Goal: Transaction & Acquisition: Purchase product/service

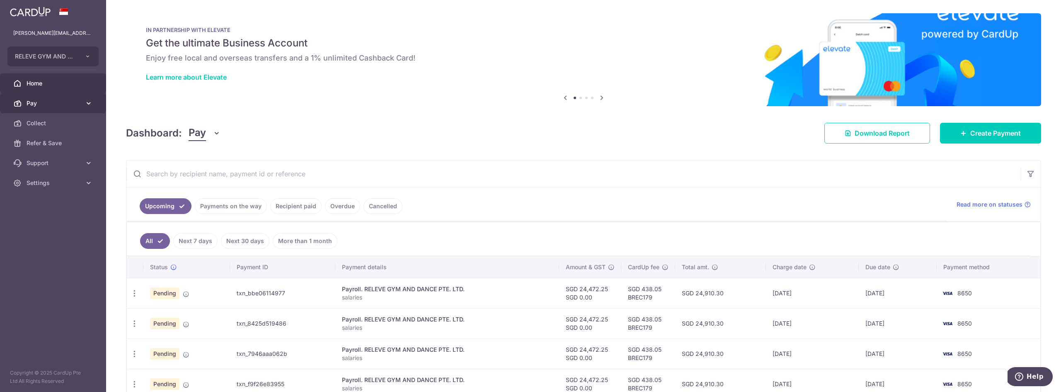
click at [61, 110] on link "Pay" at bounding box center [53, 103] width 106 height 20
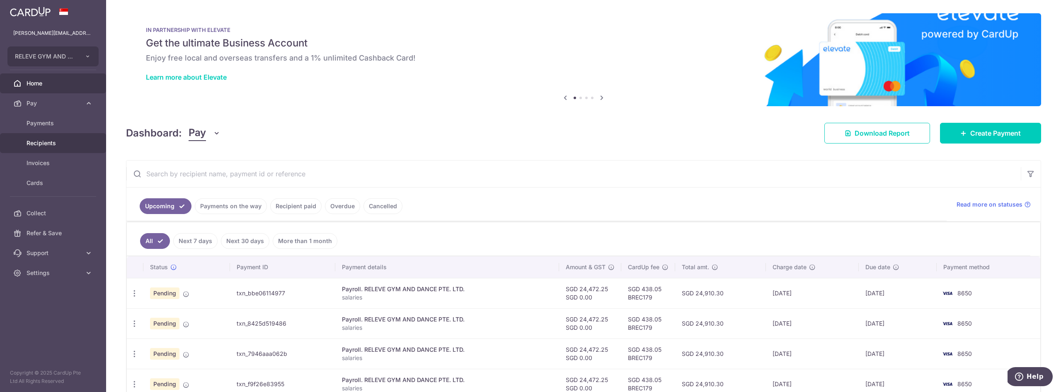
click at [44, 140] on span "Recipients" at bounding box center [54, 143] width 55 height 8
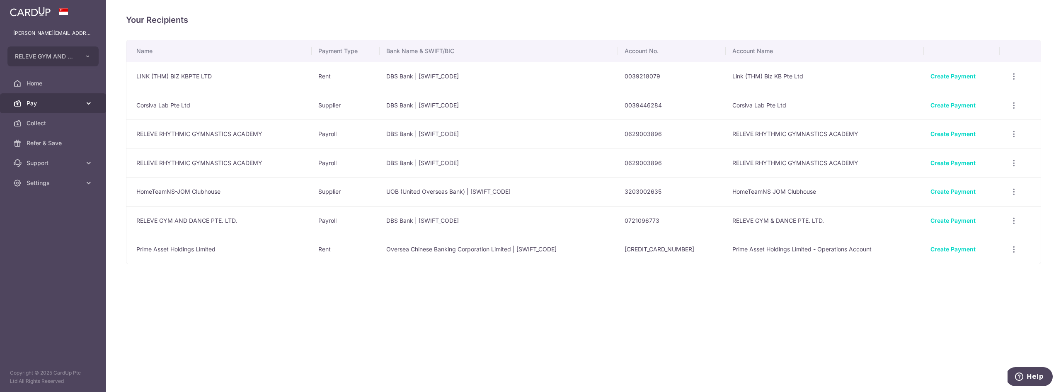
click at [46, 107] on link "Pay" at bounding box center [53, 103] width 106 height 20
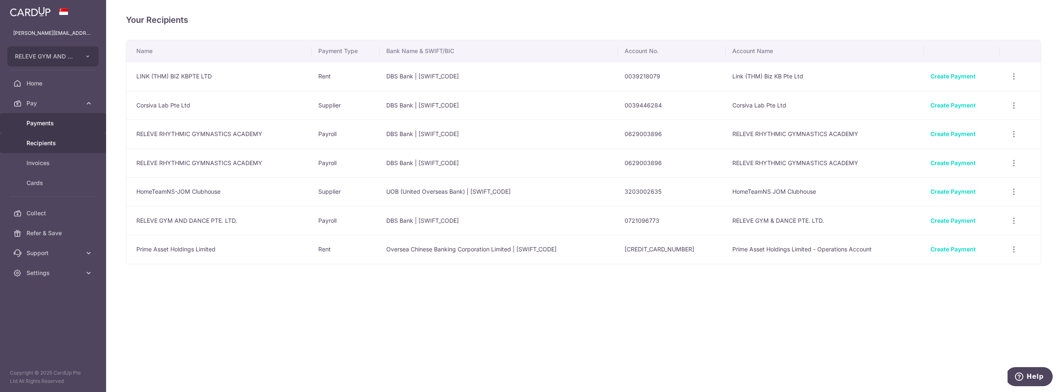
click at [53, 128] on link "Payments" at bounding box center [53, 123] width 106 height 20
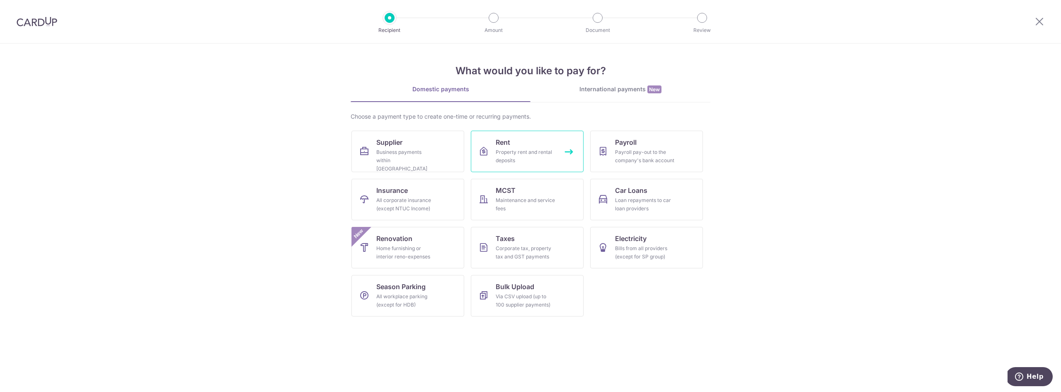
click at [537, 145] on link "Rent Property rent and rental deposits" at bounding box center [527, 151] width 113 height 41
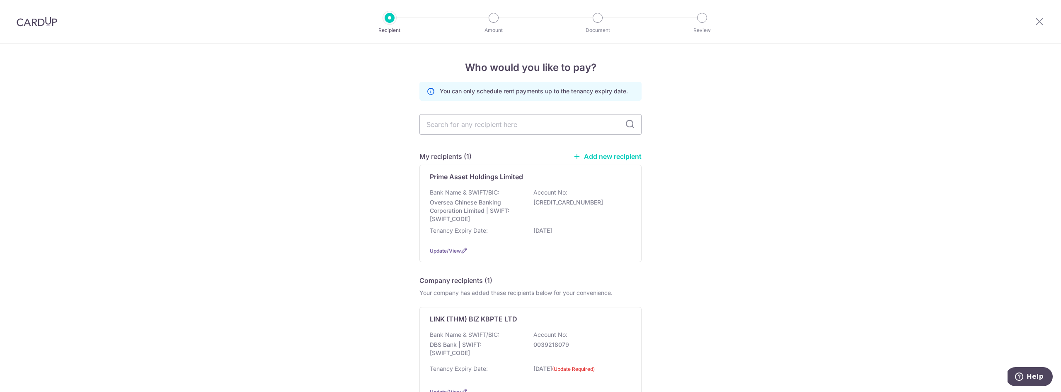
scroll to position [60, 0]
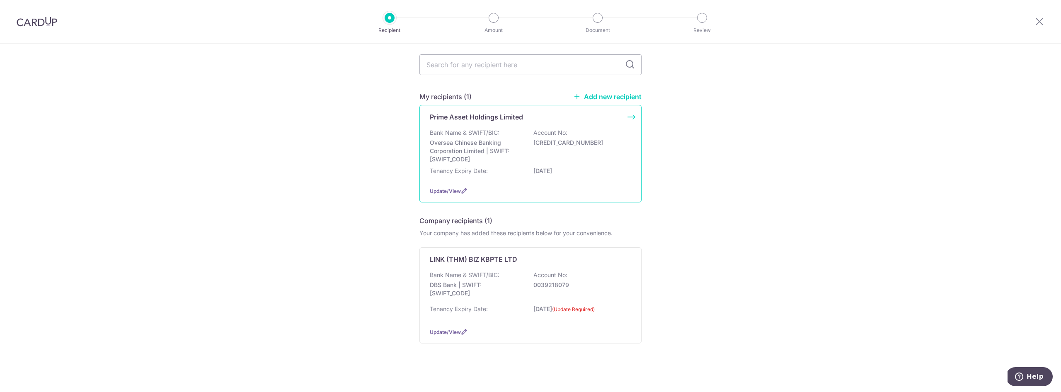
click at [630, 161] on div "Prime Asset Holdings Limited Bank Name & SWIFT/BIC: Oversea Chinese Banking Cor…" at bounding box center [530, 153] width 222 height 97
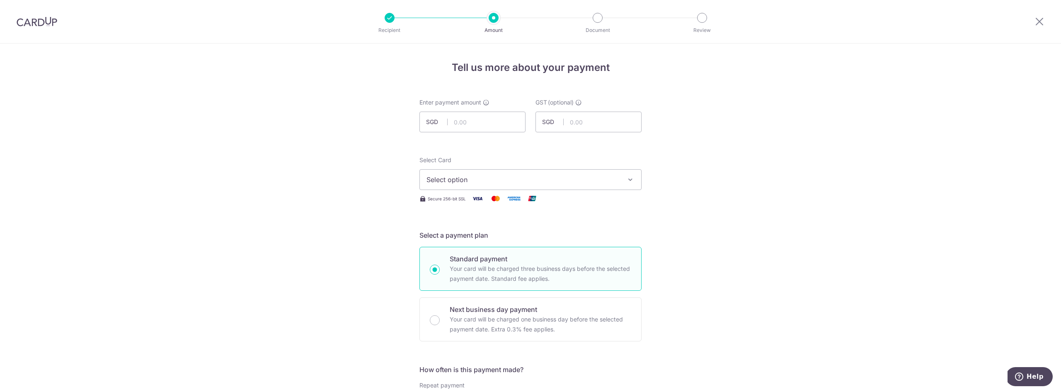
scroll to position [16, 0]
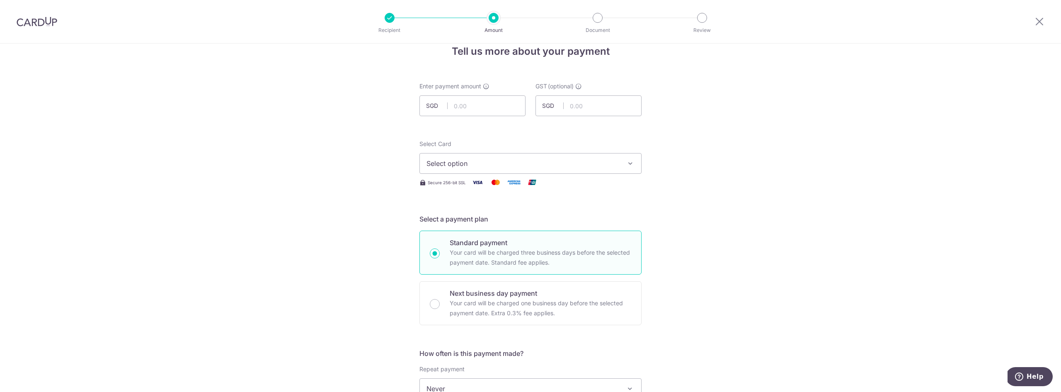
click at [569, 167] on span "Select option" at bounding box center [522, 163] width 193 height 10
click at [511, 220] on span "**** 8650" at bounding box center [530, 223] width 208 height 10
click at [474, 107] on input "text" at bounding box center [472, 105] width 106 height 21
type input "34,317.18"
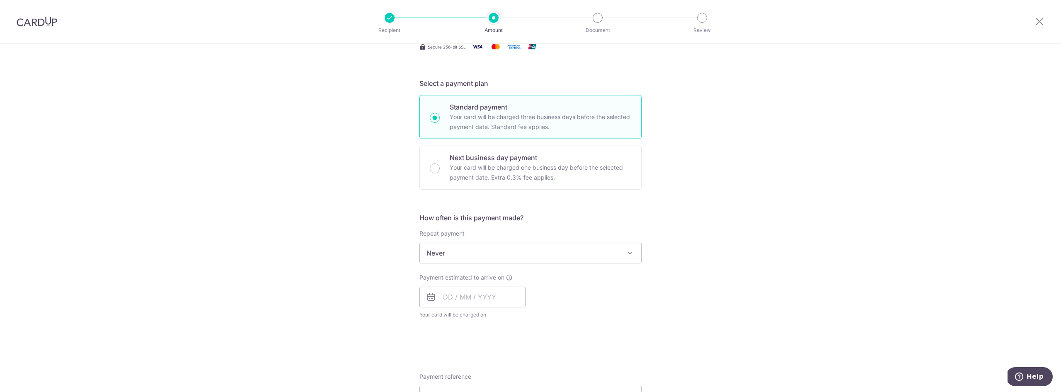
scroll to position [227, 0]
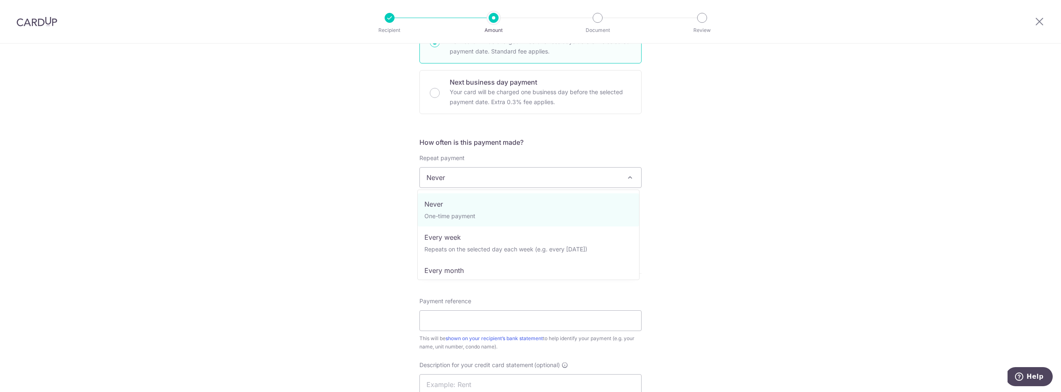
click at [511, 178] on span "Never" at bounding box center [530, 177] width 221 height 20
select select "3"
type input "[DATE]"
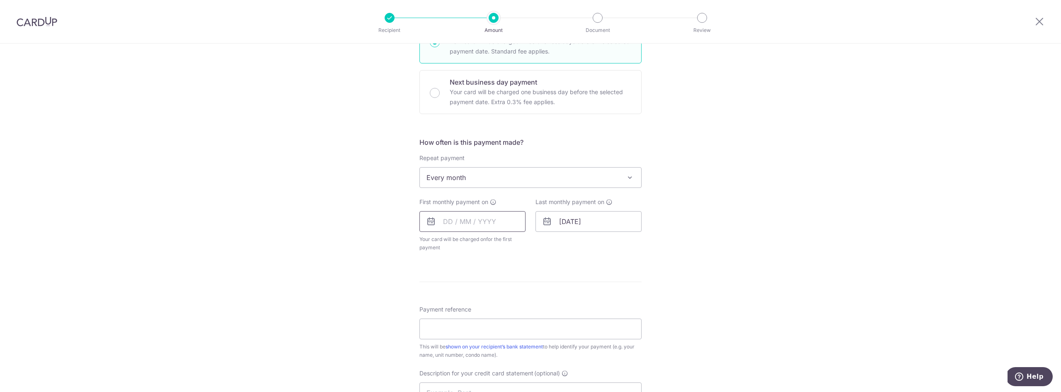
click at [499, 218] on input "text" at bounding box center [472, 221] width 106 height 21
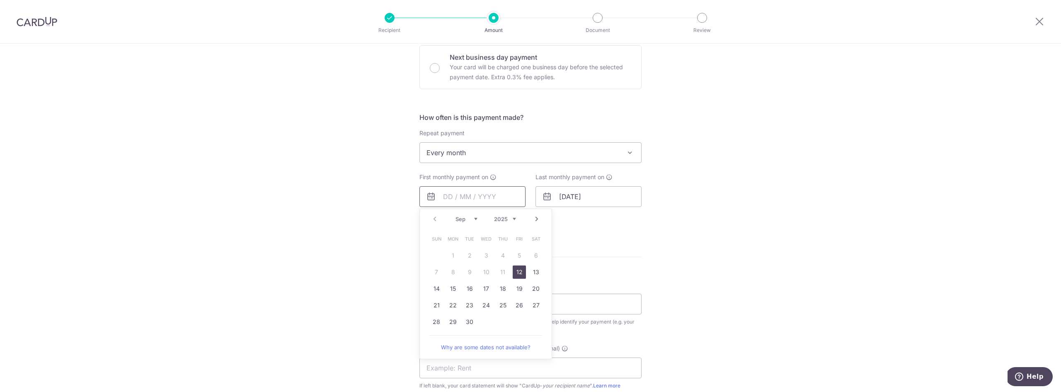
scroll to position [318, 0]
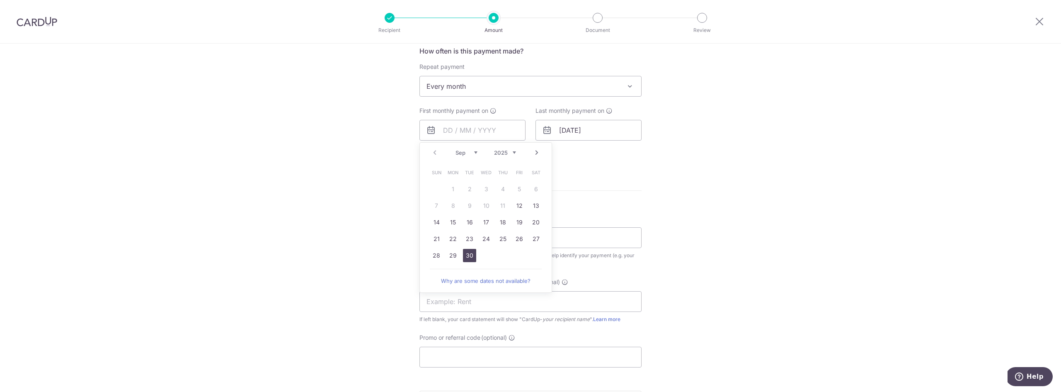
click at [469, 255] on link "30" at bounding box center [469, 255] width 13 height 13
type input "[DATE]"
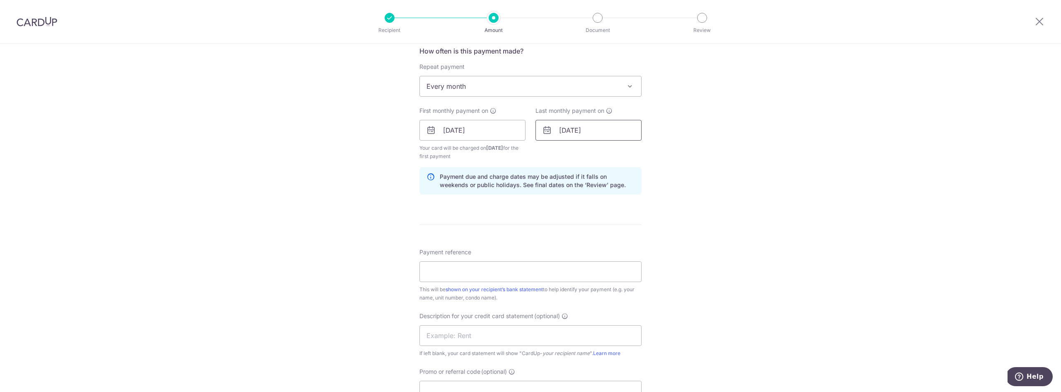
click at [621, 131] on input "09/06/2030" at bounding box center [588, 130] width 106 height 21
click at [623, 153] on select "2025 2026 2027 2028 2029 2030 2031 2032 2033 2034 2035" at bounding box center [621, 152] width 22 height 7
click at [548, 155] on link "Prev" at bounding box center [551, 152] width 10 height 10
click at [549, 152] on link "Prev" at bounding box center [551, 152] width 10 height 10
click at [614, 253] on link "30" at bounding box center [618, 255] width 13 height 13
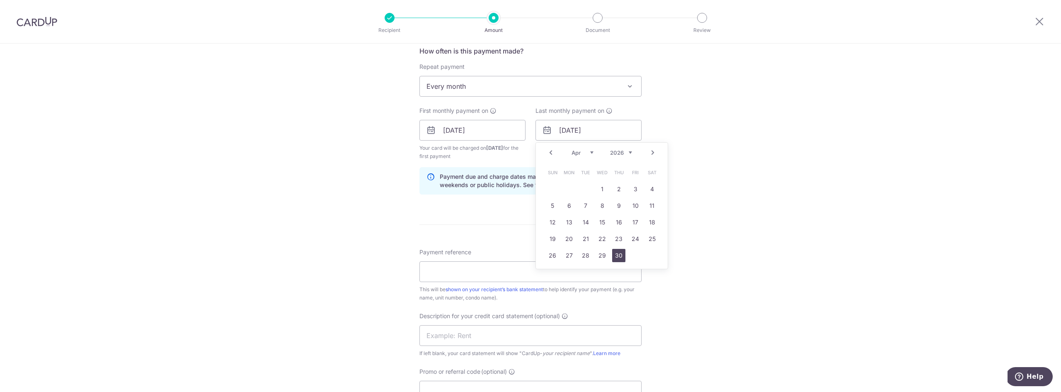
type input "30/04/2026"
click at [704, 225] on div "Tell us more about your payment Enter payment amount SGD 34,317.18 34317.18 GST…" at bounding box center [530, 148] width 1061 height 847
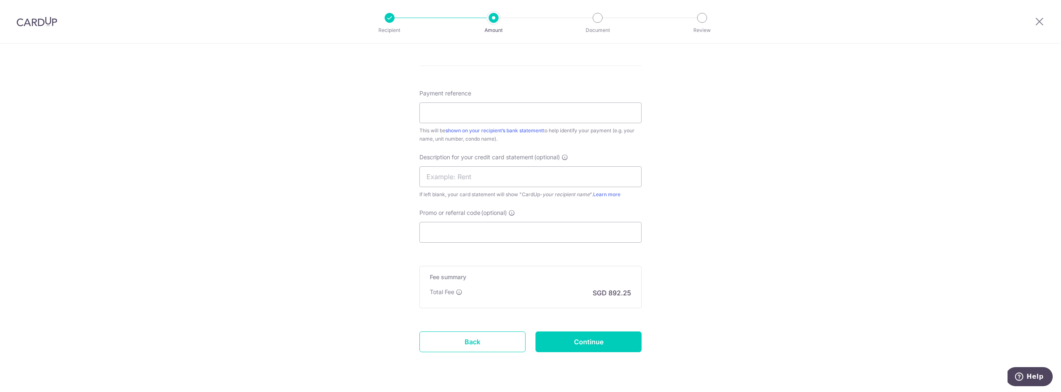
scroll to position [482, 0]
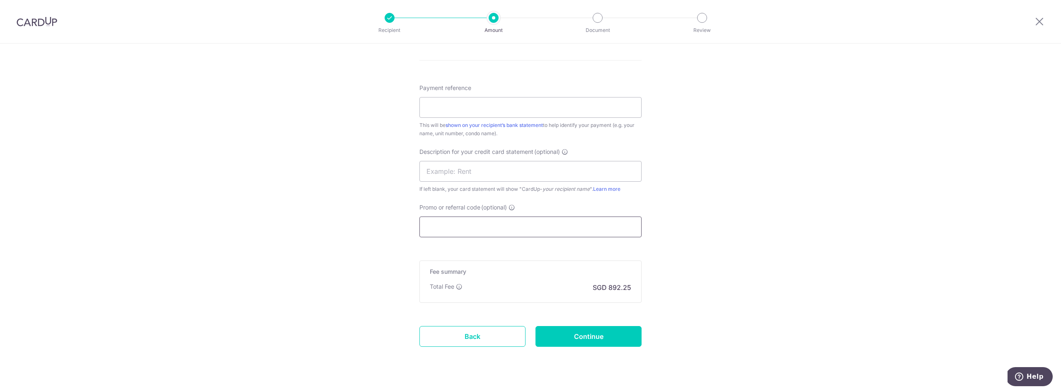
click at [466, 235] on input "Promo or referral code (optional)" at bounding box center [530, 226] width 222 height 21
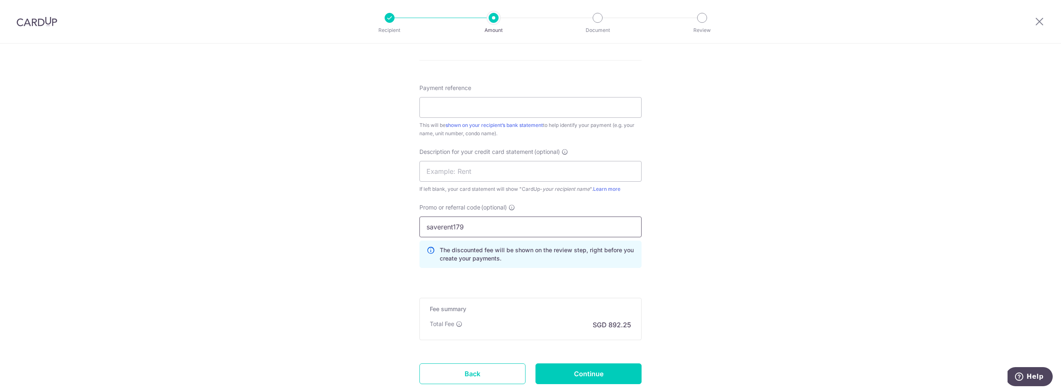
type input "saverent179"
click at [811, 216] on div "Tell us more about your payment Enter payment amount SGD 34,317.18 34317.18 GST…" at bounding box center [530, 3] width 1061 height 885
click at [550, 109] on input "Payment reference" at bounding box center [530, 107] width 222 height 21
type input "Parkway Rent"
click at [594, 167] on input "text" at bounding box center [530, 171] width 222 height 21
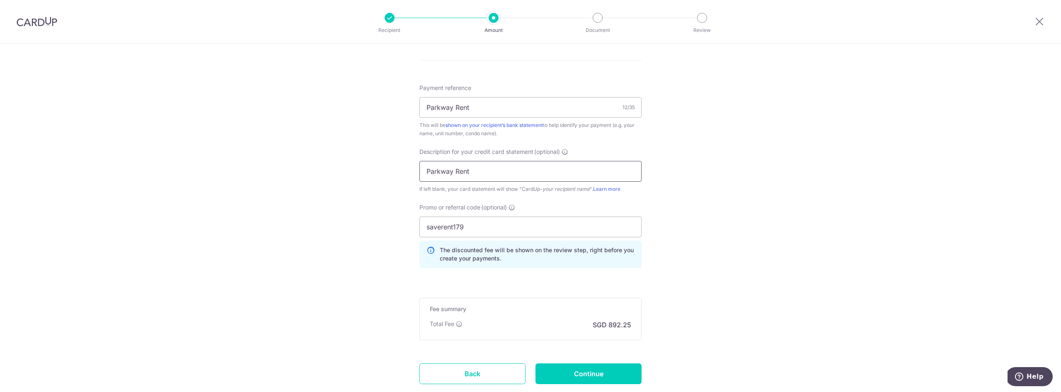
type input "Parkway Rent"
click at [696, 184] on div "Tell us more about your payment Enter payment amount SGD 34,317.18 34317.18 GST…" at bounding box center [530, 3] width 1061 height 885
click at [609, 375] on input "Continue" at bounding box center [588, 373] width 106 height 21
type input "Create Schedule"
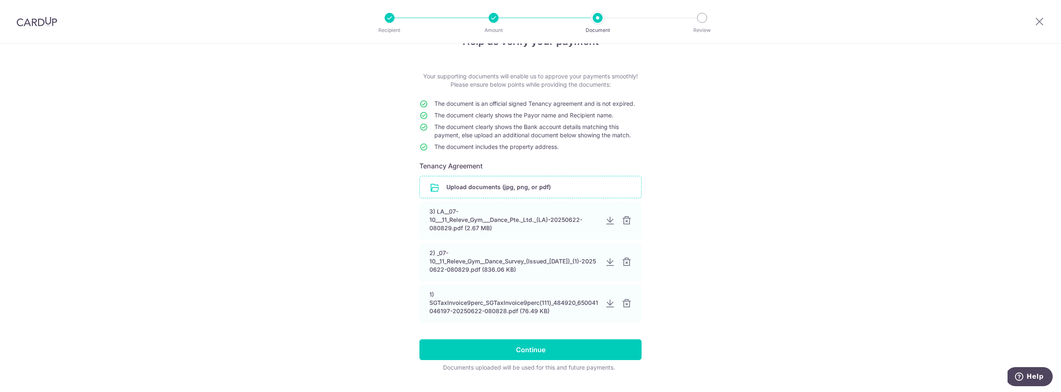
scroll to position [31, 0]
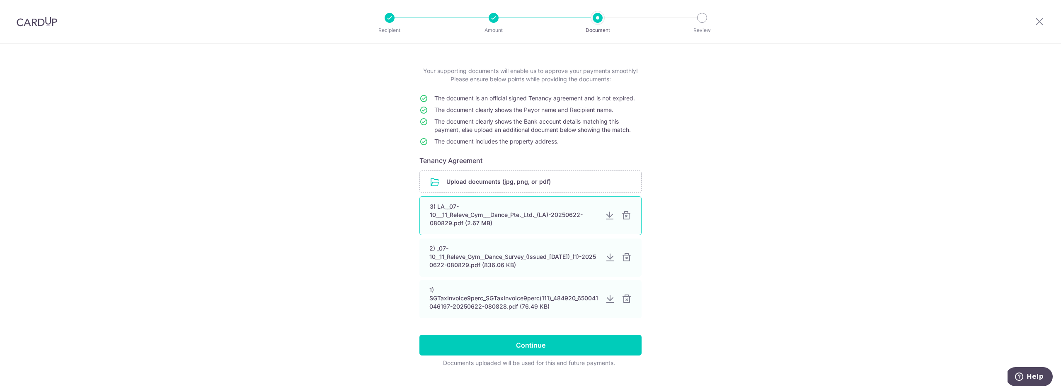
click at [626, 217] on div at bounding box center [626, 215] width 10 height 10
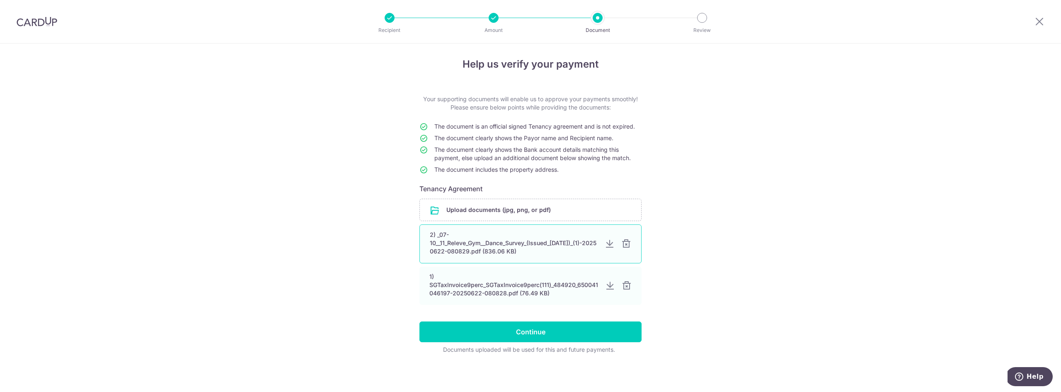
scroll to position [4, 0]
click at [624, 245] on div at bounding box center [626, 243] width 10 height 10
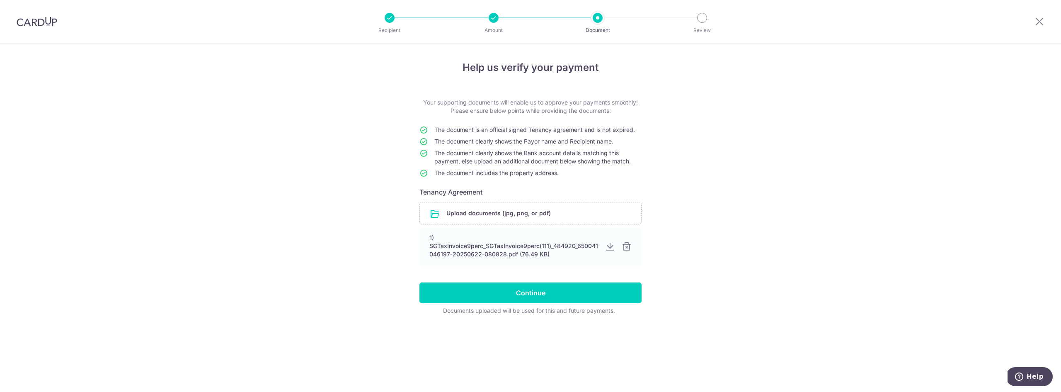
scroll to position [0, 0]
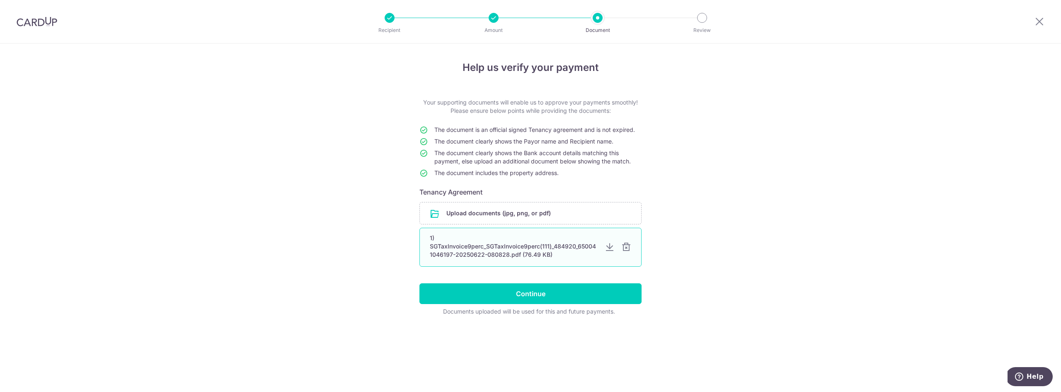
click at [628, 247] on div at bounding box center [626, 247] width 10 height 10
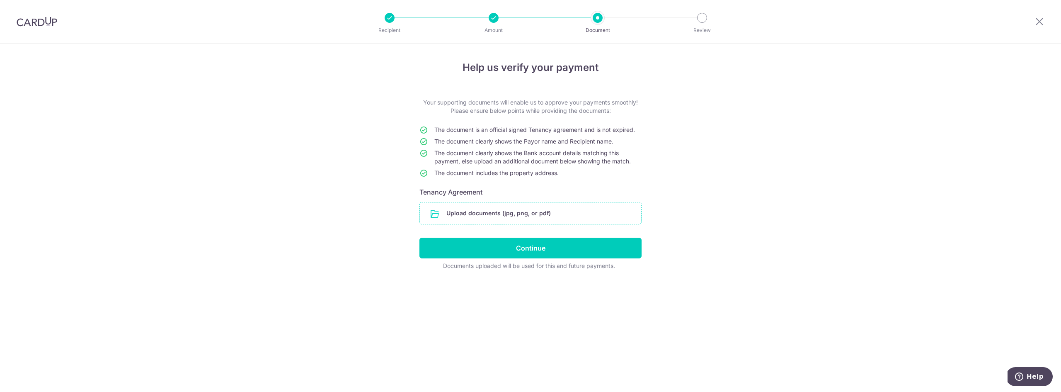
click at [514, 215] on input "file" at bounding box center [530, 213] width 221 height 22
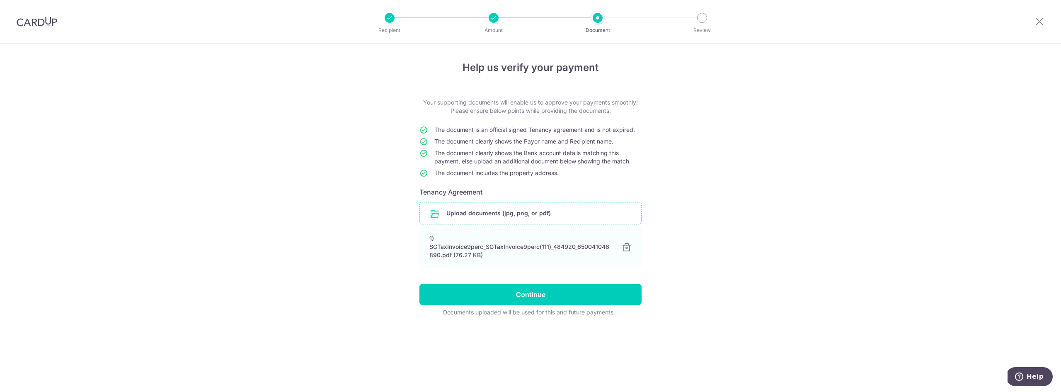
click at [508, 215] on input "file" at bounding box center [530, 213] width 221 height 22
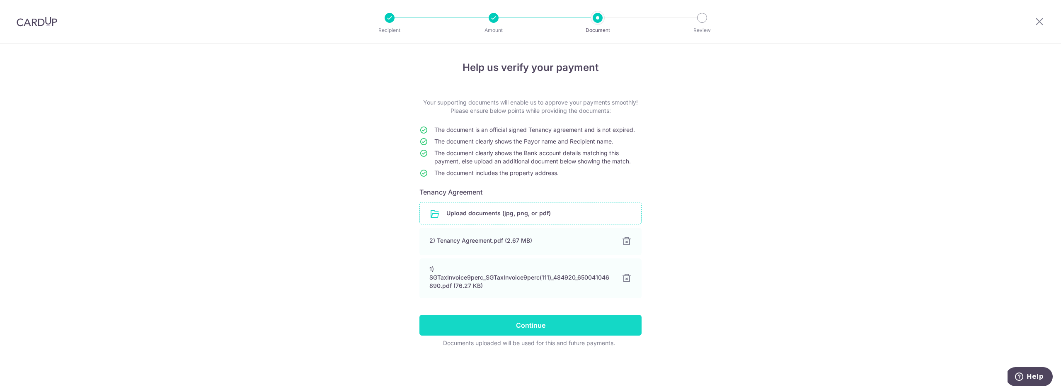
click at [595, 322] on input "Continue" at bounding box center [530, 324] width 222 height 21
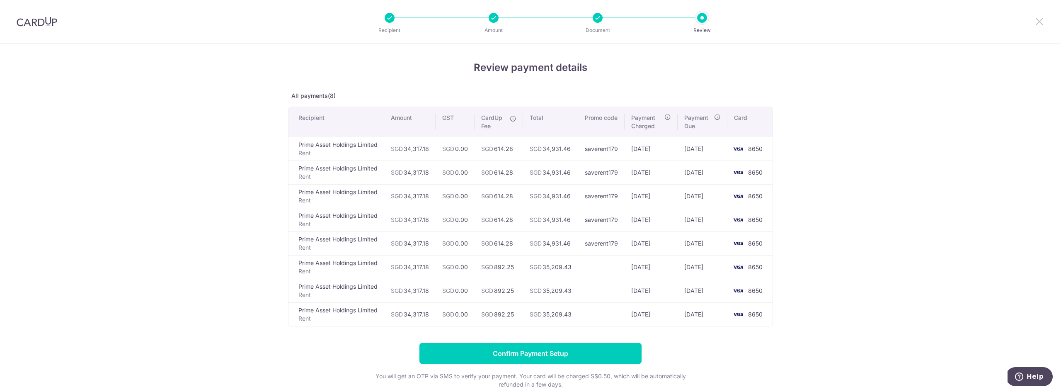
click at [1037, 22] on icon at bounding box center [1039, 21] width 10 height 10
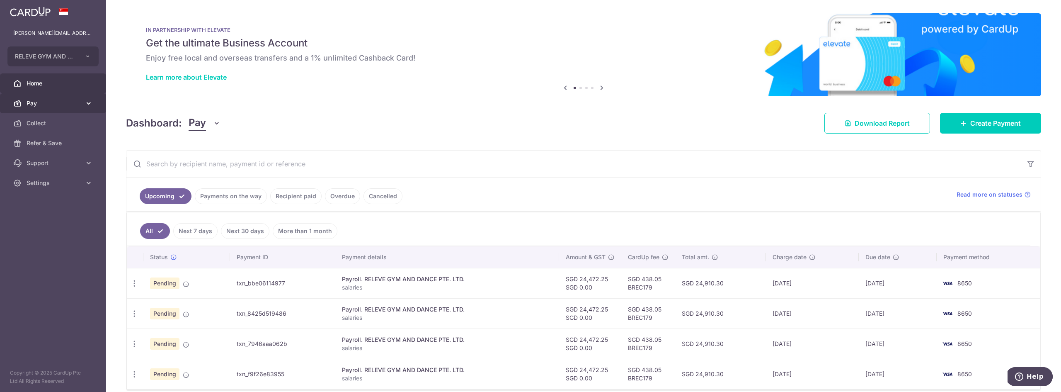
click at [50, 101] on span "Pay" at bounding box center [54, 103] width 55 height 8
click at [49, 122] on span "Payments" at bounding box center [54, 123] width 55 height 8
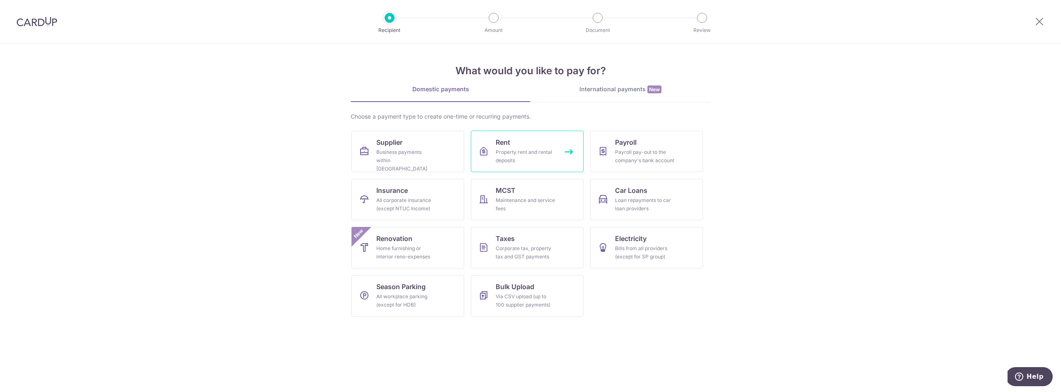
click at [523, 154] on div "Property rent and rental deposits" at bounding box center [525, 156] width 60 height 17
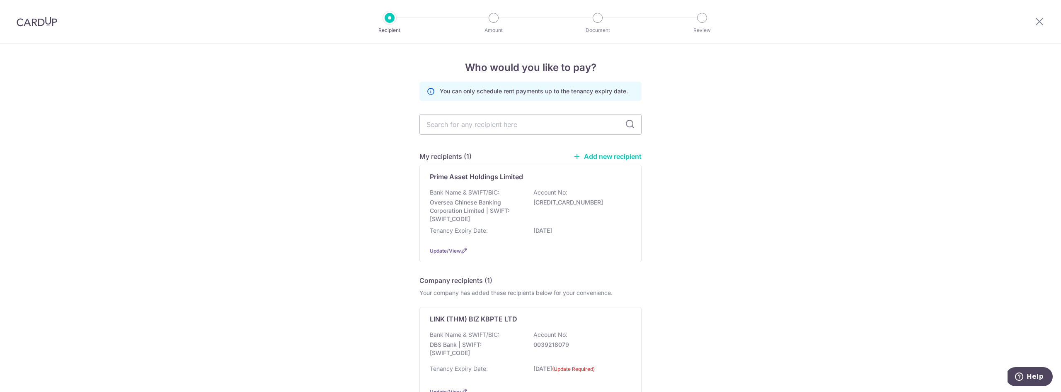
scroll to position [60, 0]
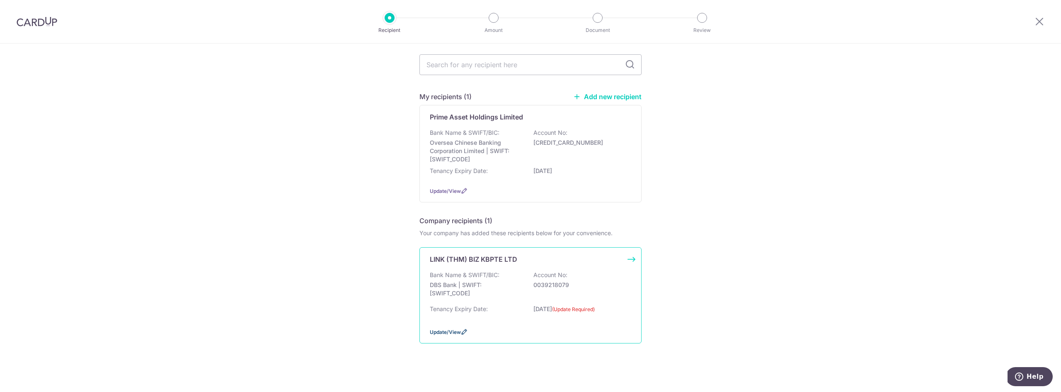
click at [446, 331] on span "Update/View" at bounding box center [445, 332] width 31 height 6
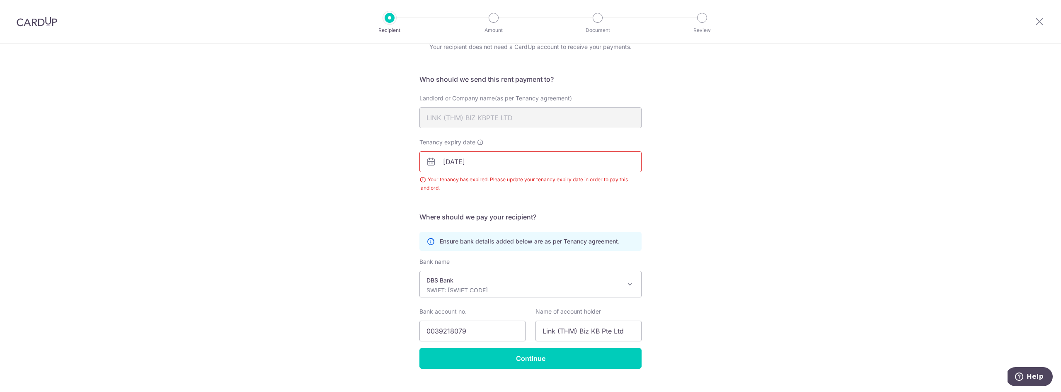
scroll to position [28, 0]
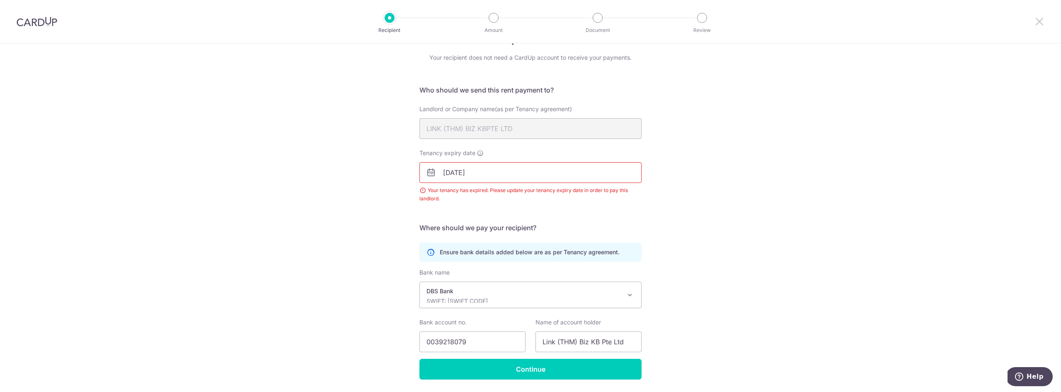
click at [1038, 22] on icon at bounding box center [1039, 21] width 10 height 10
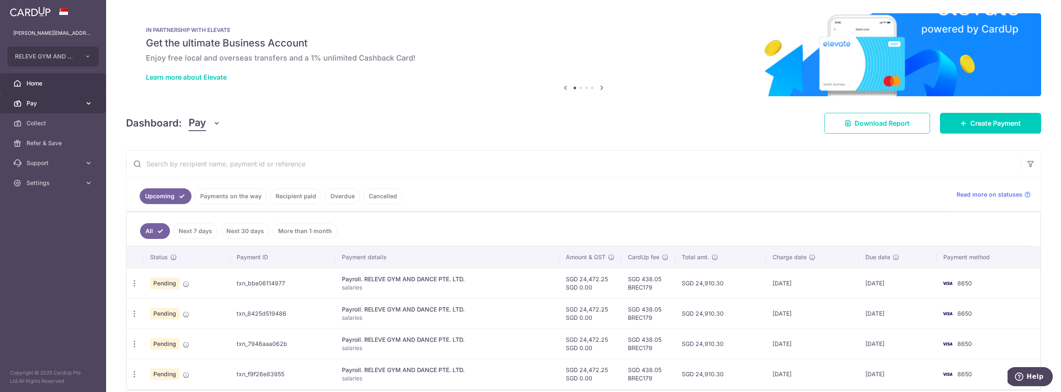
click at [67, 105] on span "Pay" at bounding box center [54, 103] width 55 height 8
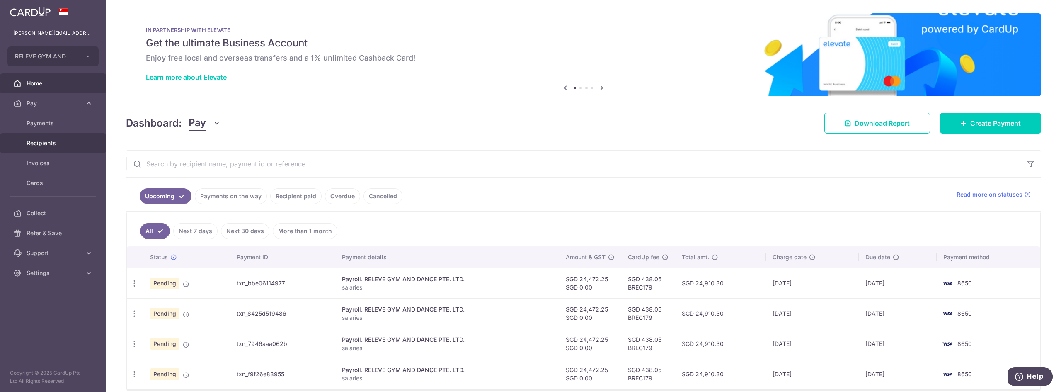
click at [54, 141] on span "Recipients" at bounding box center [54, 143] width 55 height 8
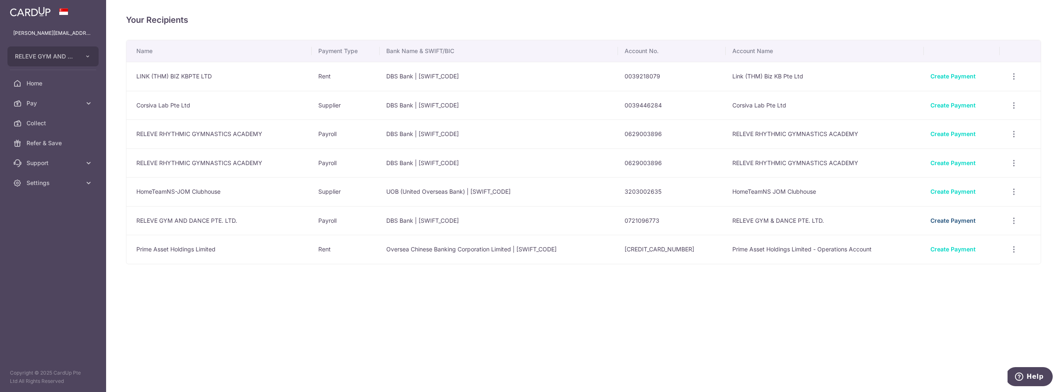
click at [947, 219] on link "Create Payment" at bounding box center [952, 220] width 45 height 7
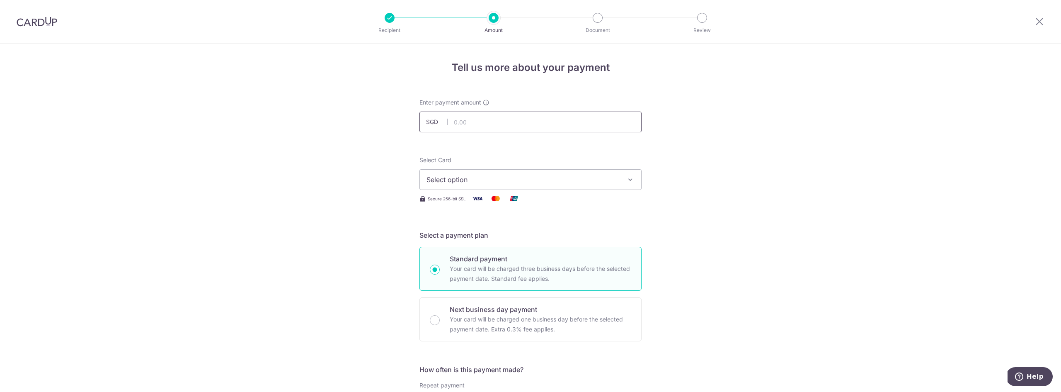
click at [483, 116] on input "text" at bounding box center [530, 121] width 222 height 21
type input "34,317.18"
click at [592, 186] on button "Select option" at bounding box center [530, 179] width 222 height 21
click at [555, 242] on span "**** 8650" at bounding box center [530, 239] width 208 height 10
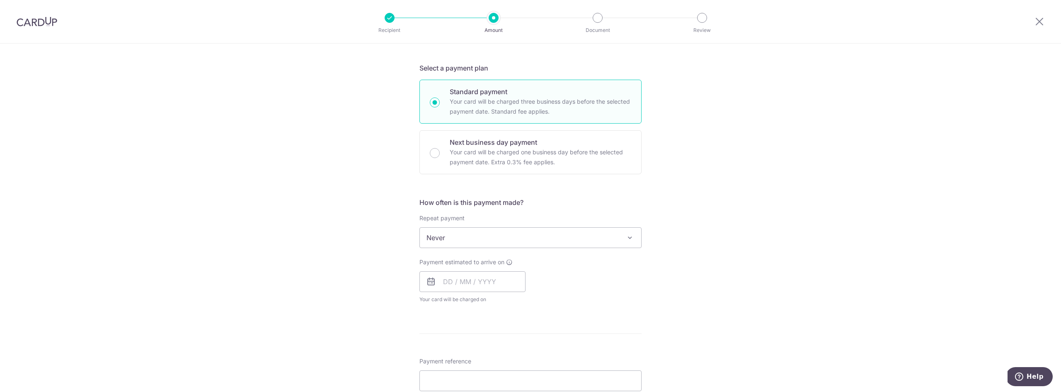
scroll to position [173, 0]
click at [506, 230] on span "Never" at bounding box center [530, 232] width 221 height 20
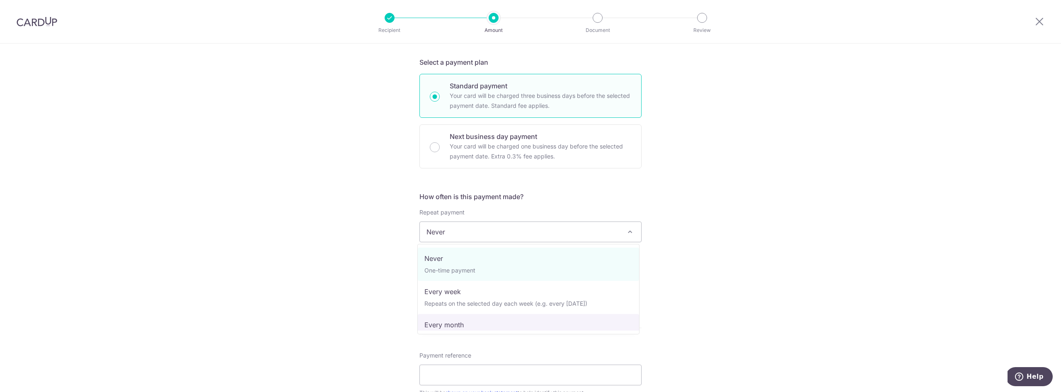
select select "3"
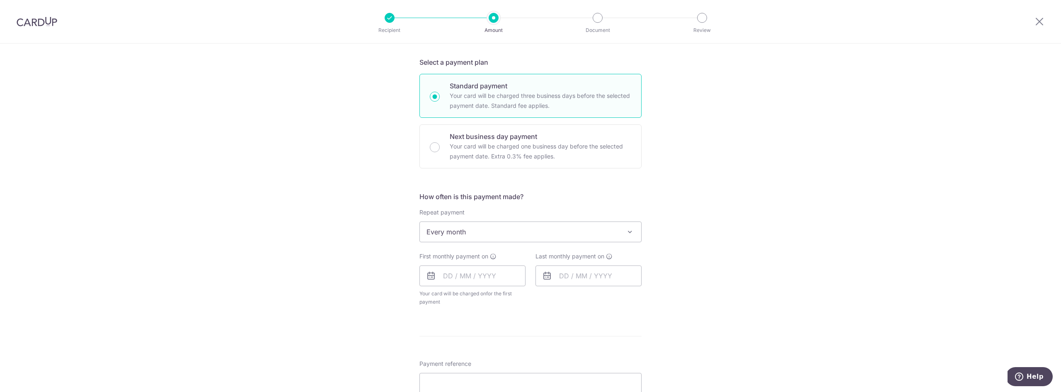
scroll to position [212, 0]
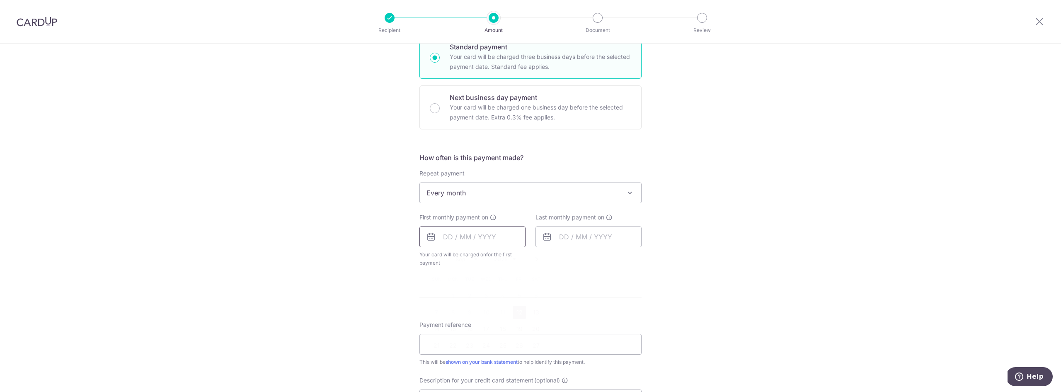
click at [501, 233] on input "text" at bounding box center [472, 236] width 106 height 21
click at [474, 358] on link "30" at bounding box center [469, 361] width 13 height 13
type input "[DATE]"
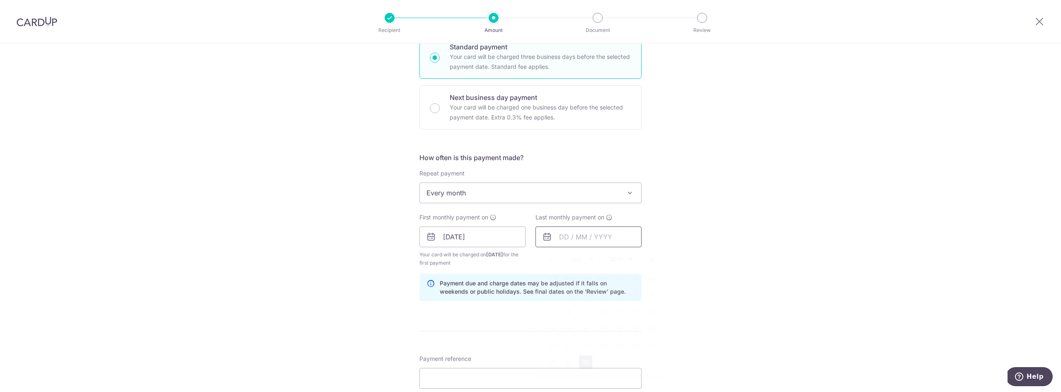
click at [575, 235] on input "text" at bounding box center [588, 236] width 106 height 21
click at [650, 258] on link "Next" at bounding box center [653, 259] width 10 height 10
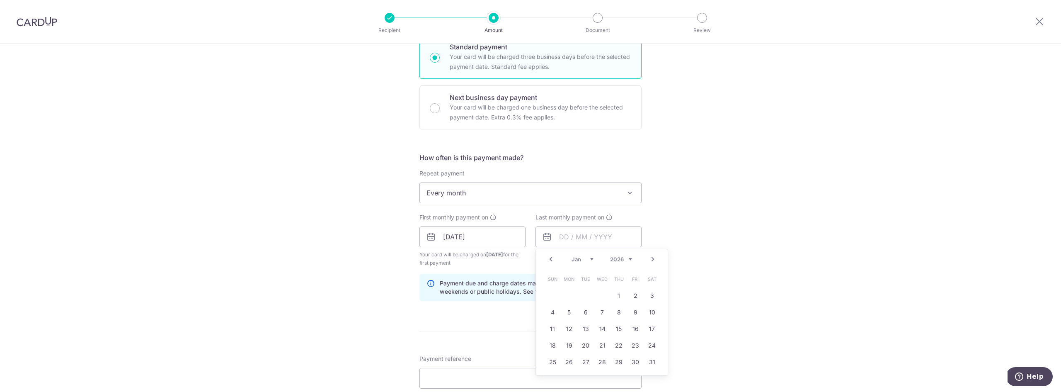
click at [650, 258] on link "Next" at bounding box center [653, 259] width 10 height 10
click at [614, 361] on link "30" at bounding box center [618, 361] width 13 height 13
type input "30/04/2026"
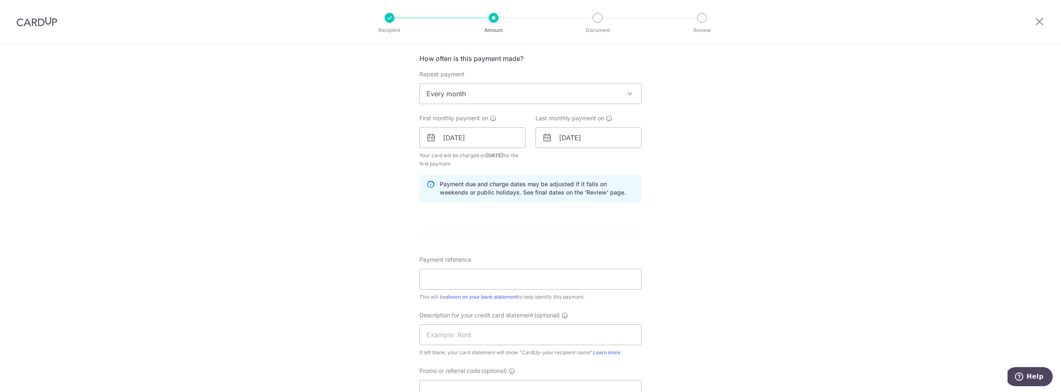
scroll to position [347, 0]
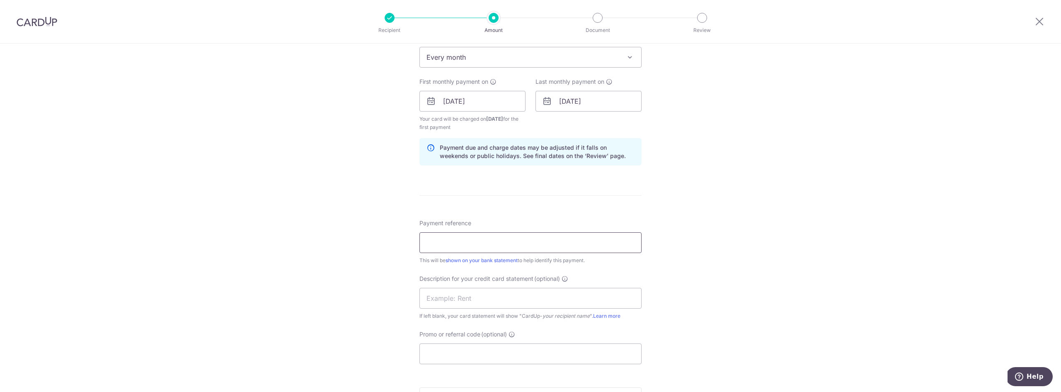
click at [527, 247] on input "Payment reference" at bounding box center [530, 242] width 222 height 21
type input "Parkway Rent"
click at [479, 295] on input "text" at bounding box center [530, 298] width 222 height 21
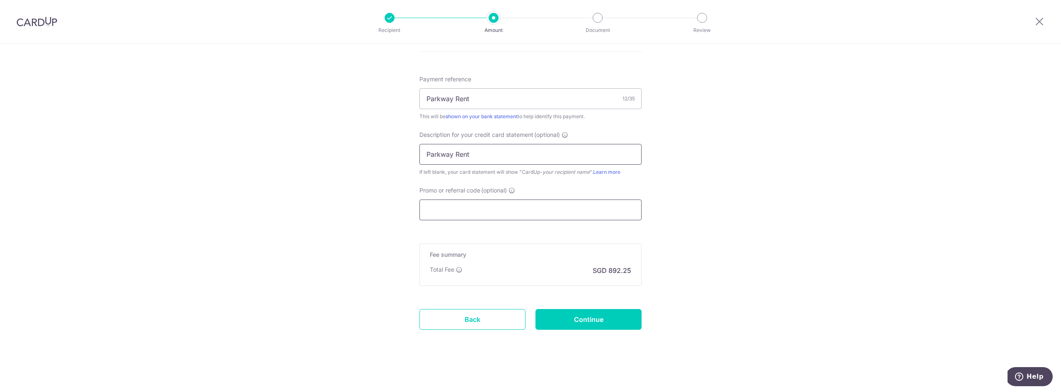
type input "Parkway Rent"
click at [512, 207] on input "Promo or referral code (optional)" at bounding box center [530, 209] width 222 height 21
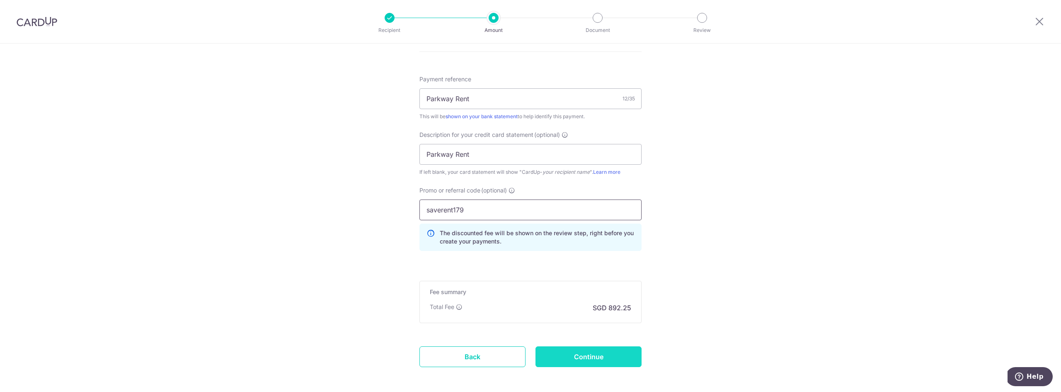
type input "saverent179"
click at [614, 357] on input "Continue" at bounding box center [588, 356] width 106 height 21
type input "Create Schedule"
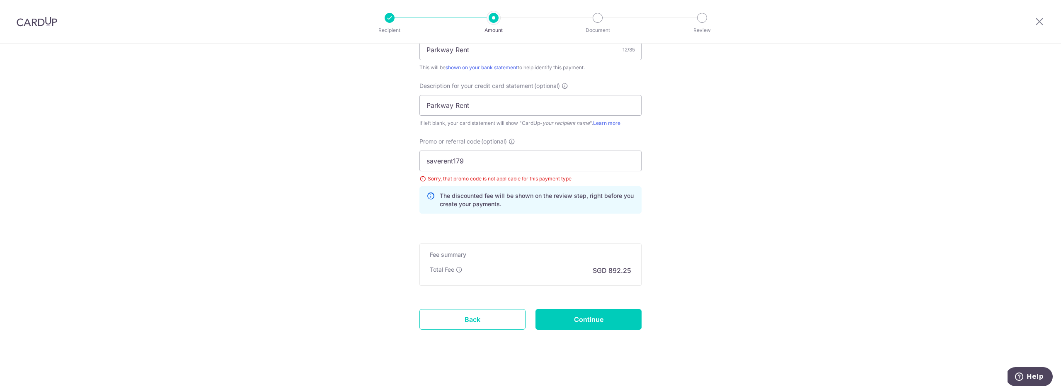
scroll to position [402, 0]
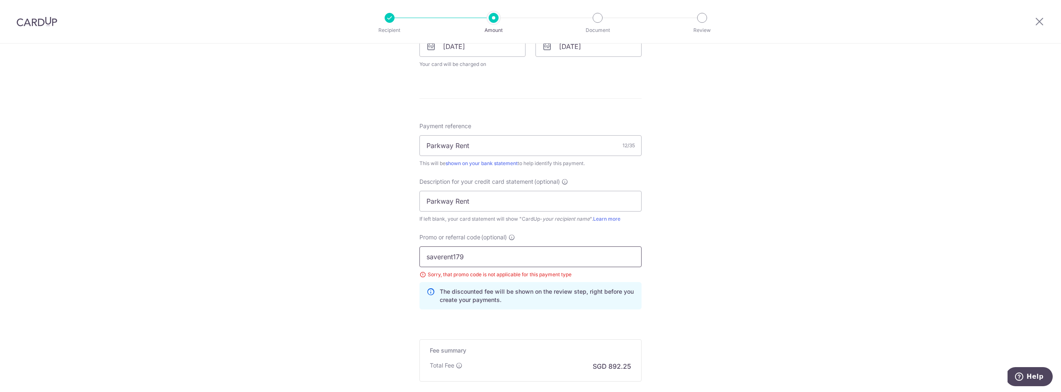
drag, startPoint x: 464, startPoint y: 256, endPoint x: 419, endPoint y: 242, distance: 47.6
click at [415, 253] on div "Promo or referral code (optional) saverent179 Sorry, that promo code is not app…" at bounding box center [530, 274] width 232 height 83
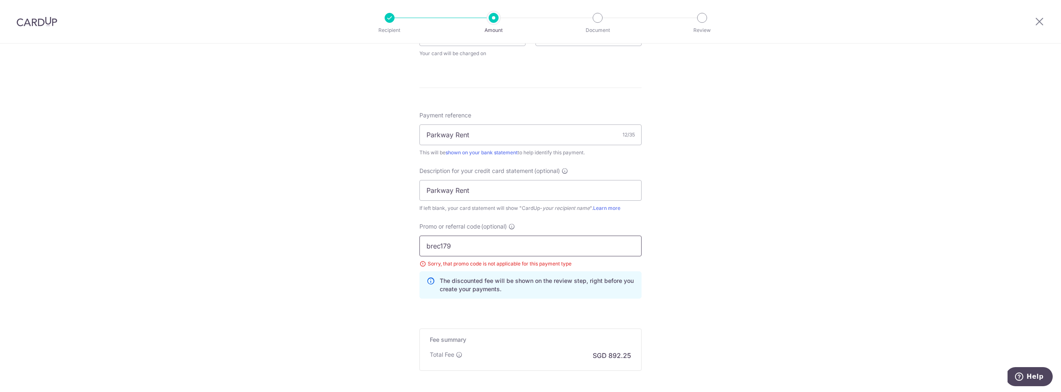
scroll to position [475, 0]
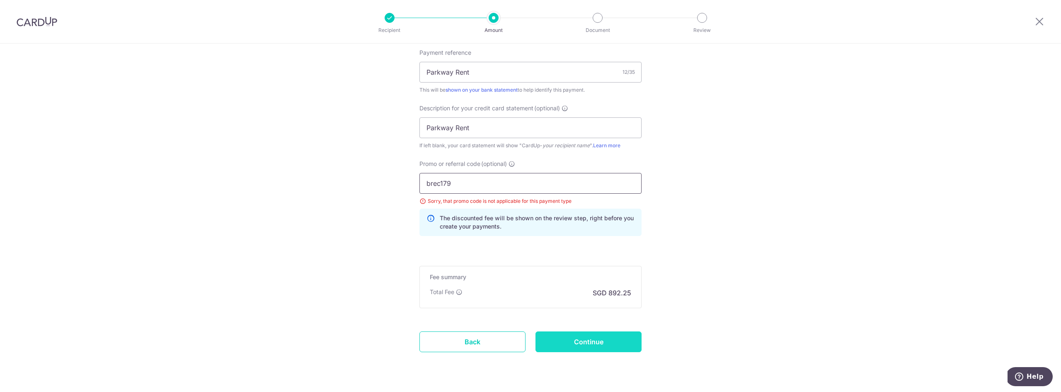
type input "brec179"
click at [631, 343] on input "Continue" at bounding box center [588, 341] width 106 height 21
type input "Update Schedule"
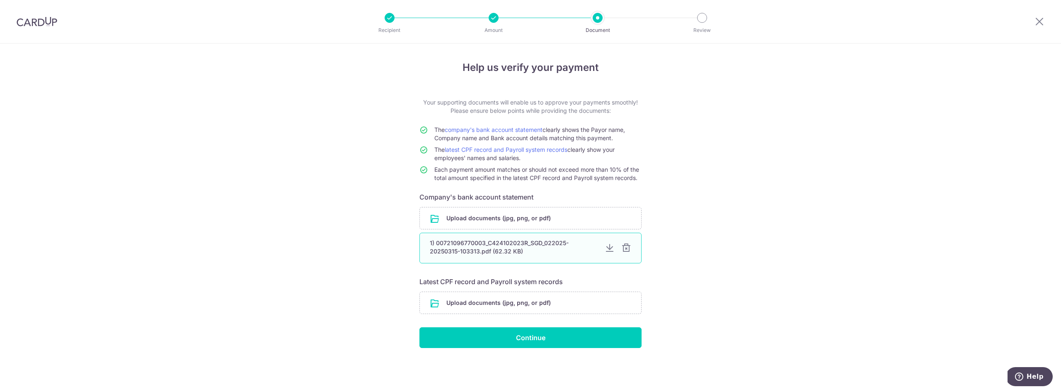
click at [629, 248] on div at bounding box center [626, 248] width 10 height 10
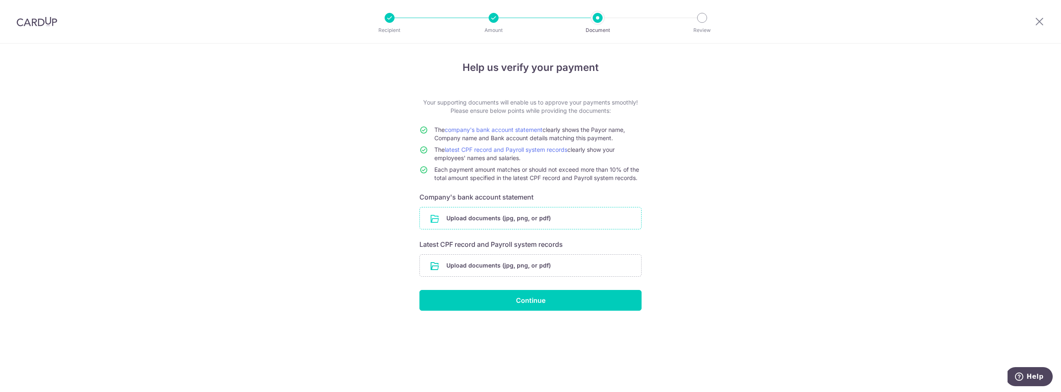
click at [526, 223] on input "file" at bounding box center [530, 218] width 221 height 22
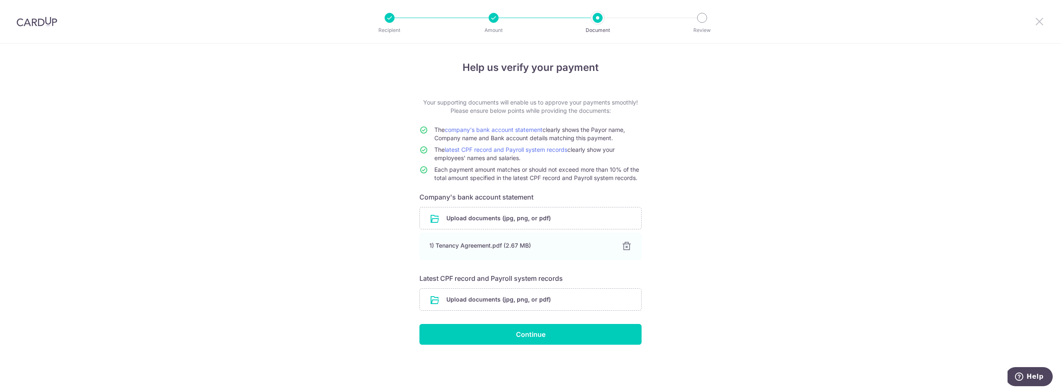
click at [1040, 19] on icon at bounding box center [1039, 21] width 10 height 10
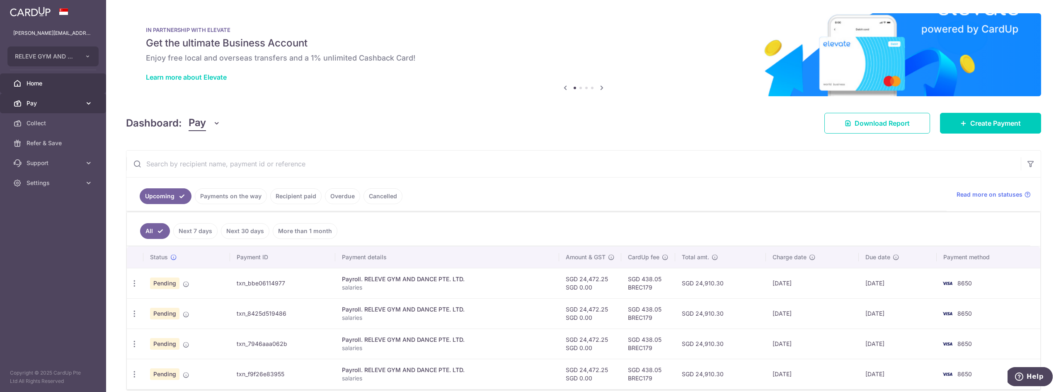
click at [91, 106] on icon at bounding box center [89, 103] width 8 height 8
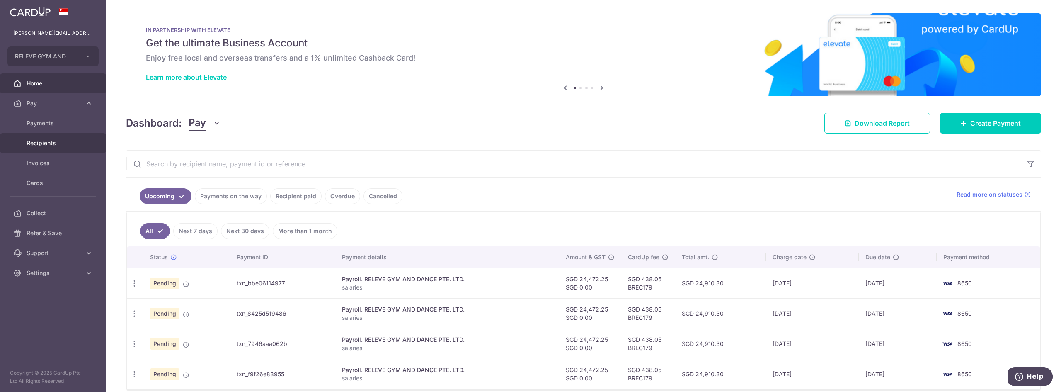
click at [46, 139] on span "Recipients" at bounding box center [54, 143] width 55 height 8
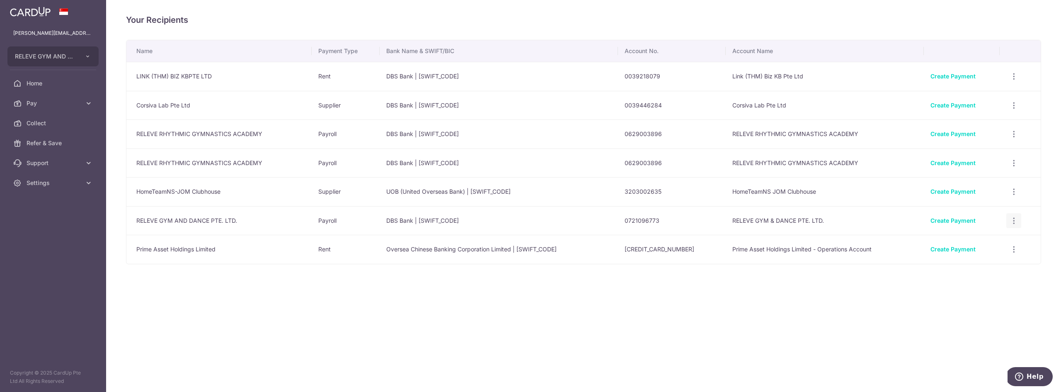
click at [1015, 218] on icon "button" at bounding box center [1013, 220] width 9 height 9
click at [982, 245] on span "View/Edit" at bounding box center [985, 243] width 56 height 10
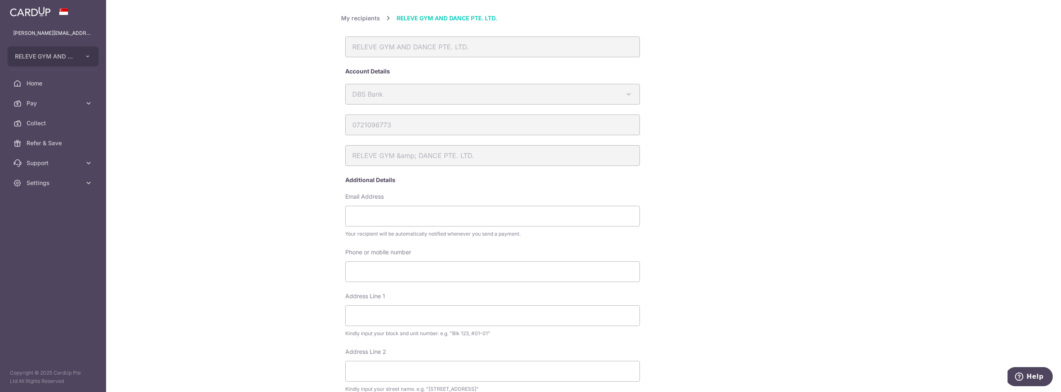
scroll to position [249, 0]
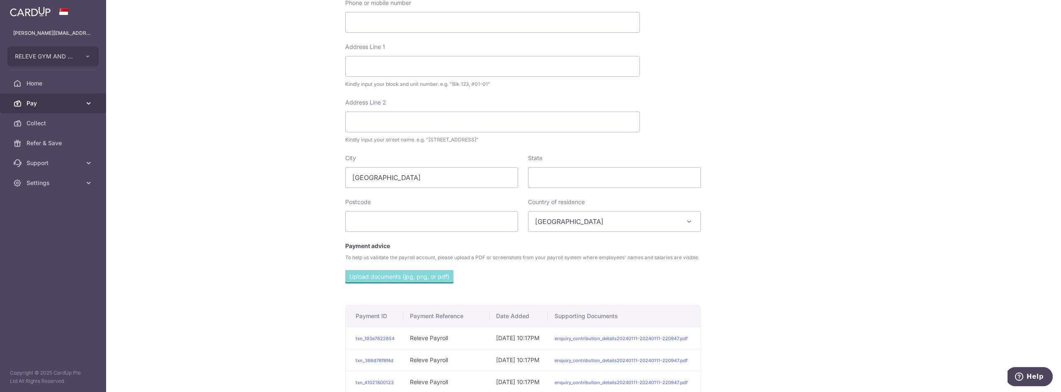
click at [39, 107] on link "Pay" at bounding box center [53, 103] width 106 height 20
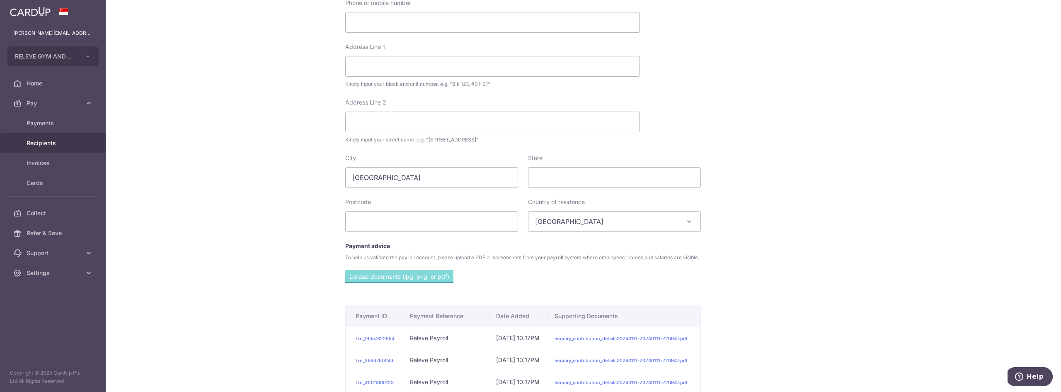
click at [39, 142] on span "Recipients" at bounding box center [54, 143] width 55 height 8
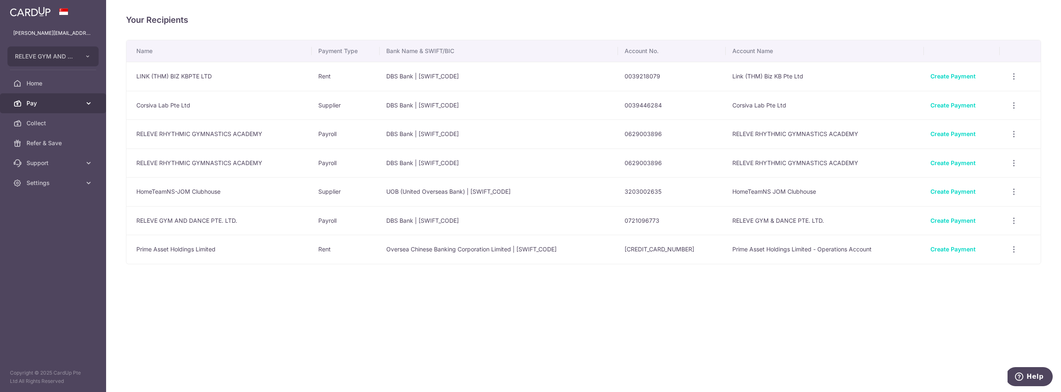
click at [84, 99] on link "Pay" at bounding box center [53, 103] width 106 height 20
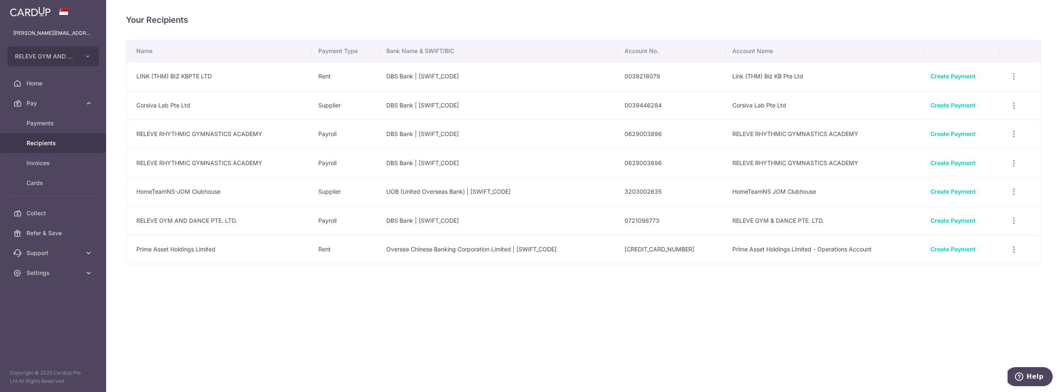
click at [62, 146] on span "Recipients" at bounding box center [54, 143] width 55 height 8
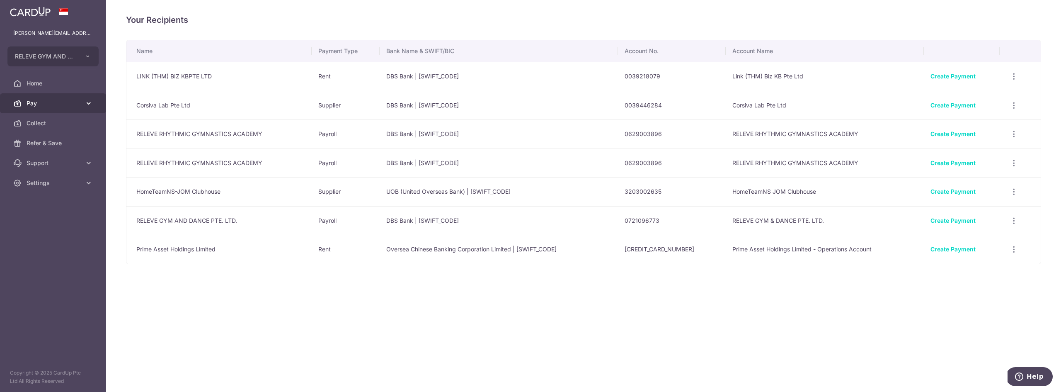
click at [49, 102] on span "Pay" at bounding box center [54, 103] width 55 height 8
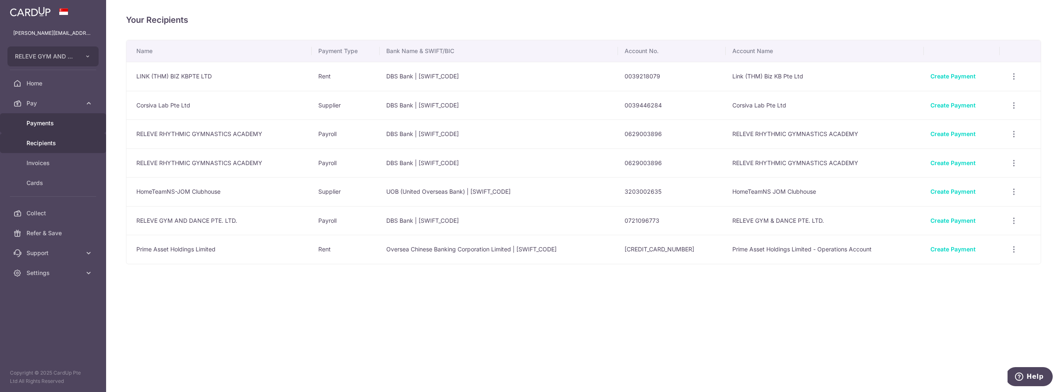
click at [45, 120] on span "Payments" at bounding box center [54, 123] width 55 height 8
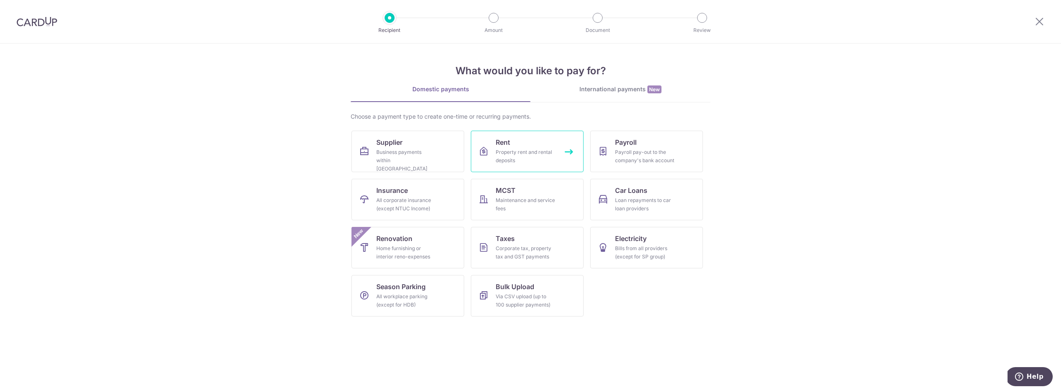
click at [541, 160] on div "Property rent and rental deposits" at bounding box center [525, 156] width 60 height 17
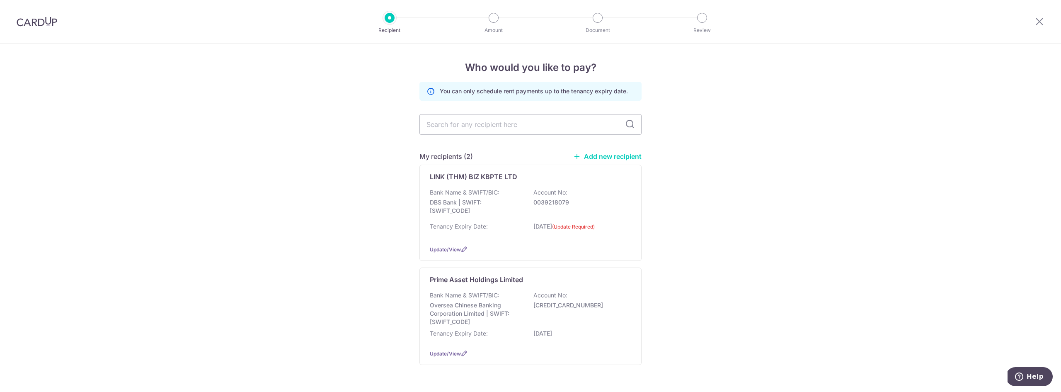
click at [616, 158] on link "Add new recipient" at bounding box center [607, 156] width 68 height 8
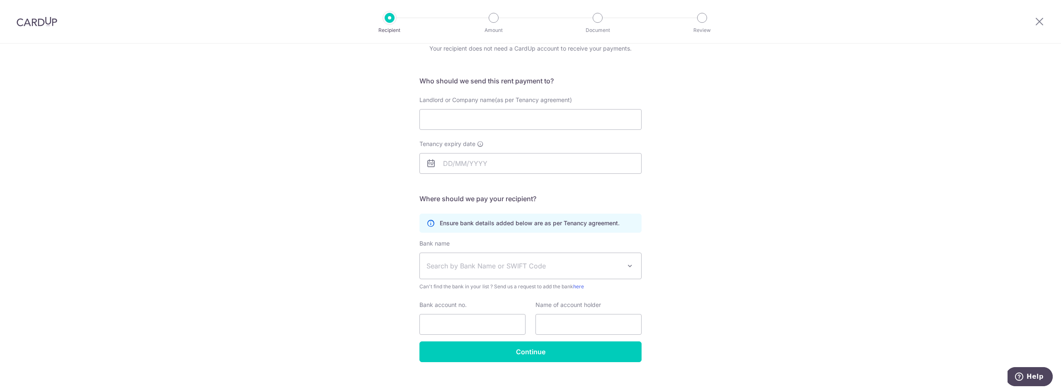
scroll to position [46, 0]
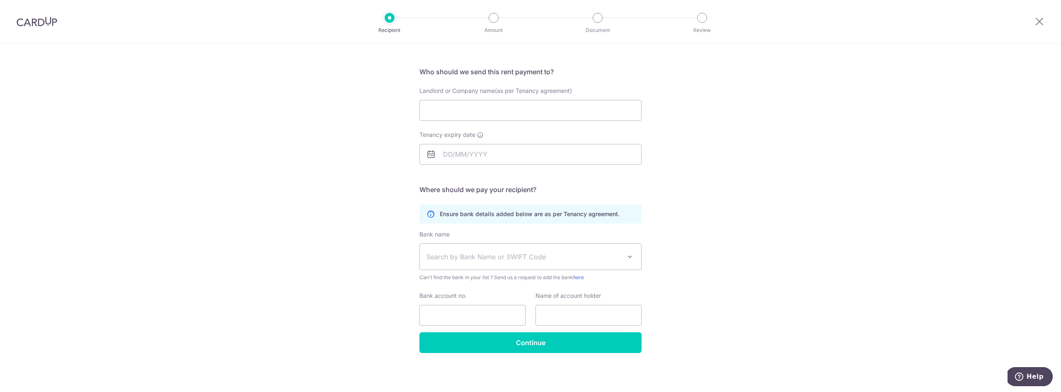
click at [430, 214] on icon at bounding box center [430, 214] width 8 height 8
click at [1040, 374] on span "Help" at bounding box center [1034, 375] width 17 height 7
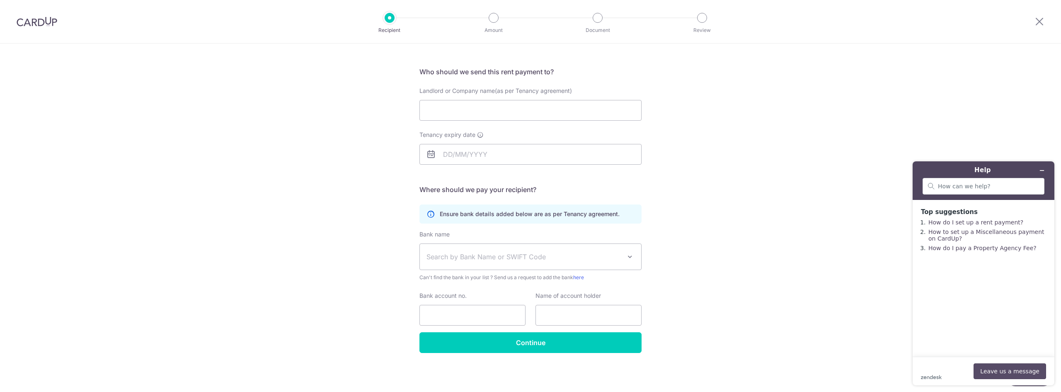
scroll to position [0, 0]
click at [987, 188] on input "search" at bounding box center [988, 185] width 101 height 7
click at [987, 222] on link "How do I set up a rent payment?" at bounding box center [975, 222] width 95 height 7
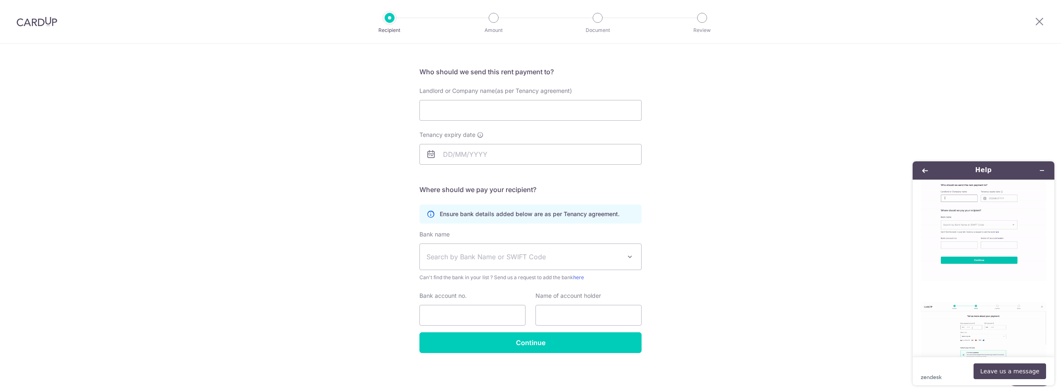
scroll to position [450, 0]
click at [924, 169] on icon "Back" at bounding box center [925, 170] width 6 height 6
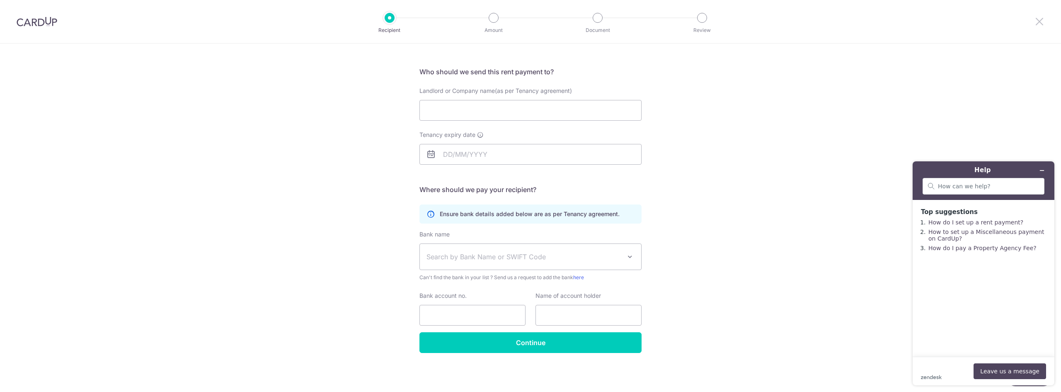
click at [1042, 17] on icon at bounding box center [1039, 21] width 10 height 10
